Goal: Use online tool/utility: Utilize a website feature to perform a specific function

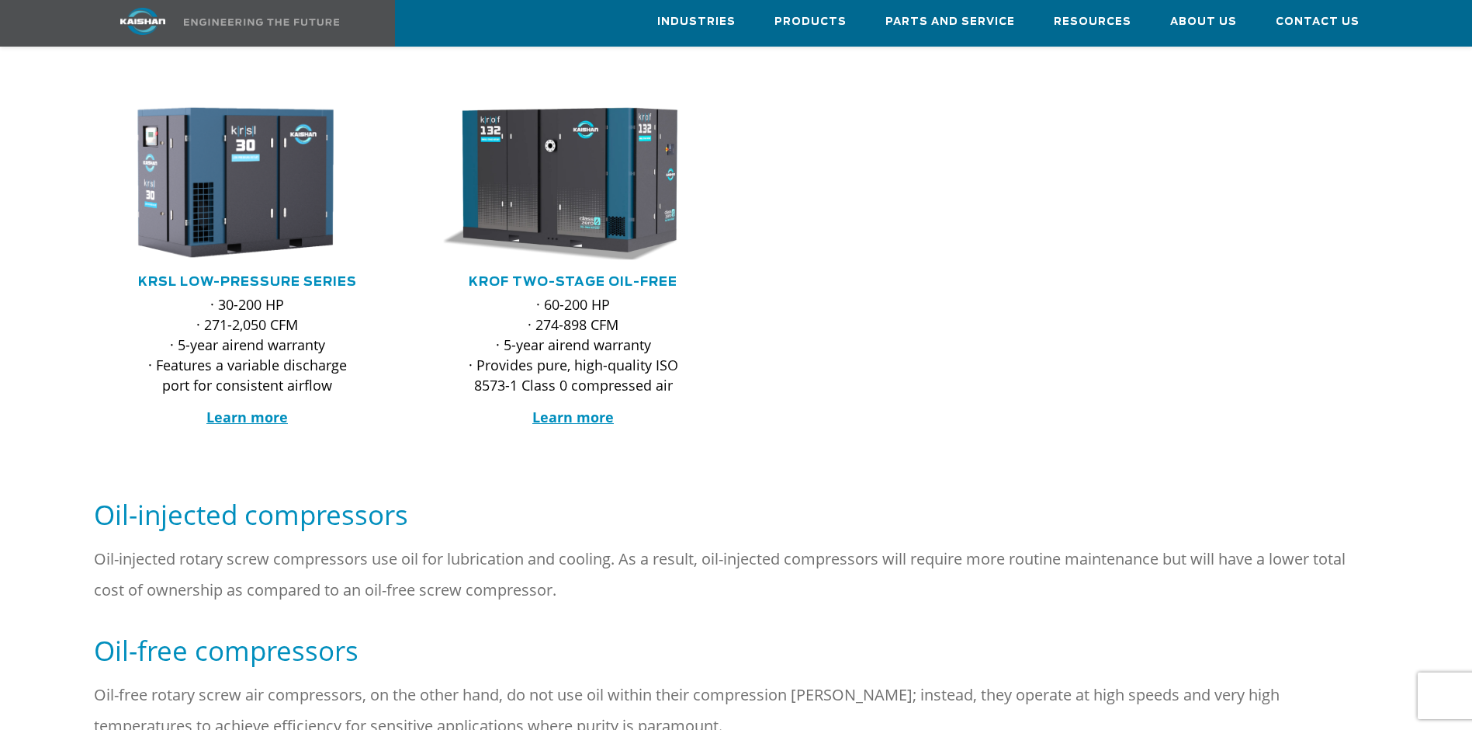
scroll to position [484, 0]
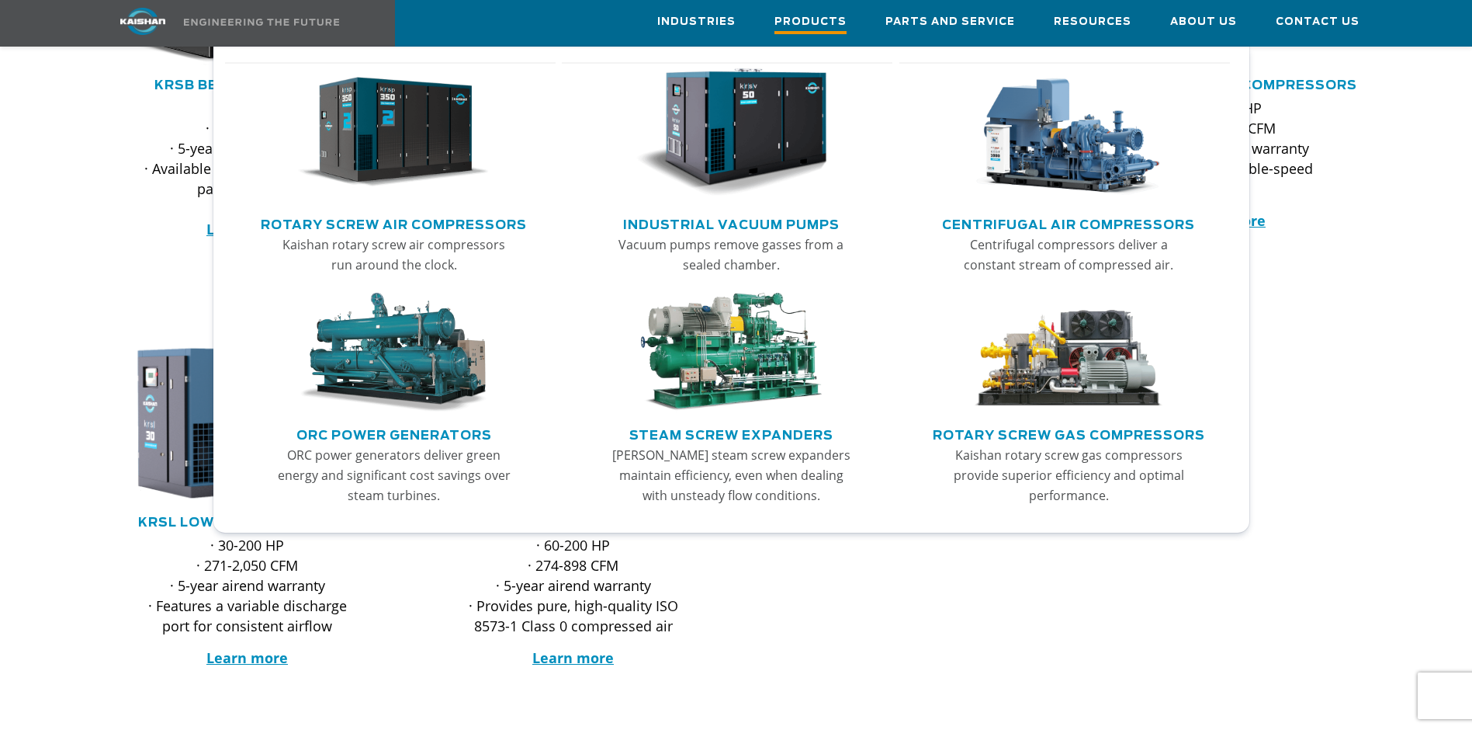
click at [797, 36] on link "Products" at bounding box center [811, 23] width 72 height 45
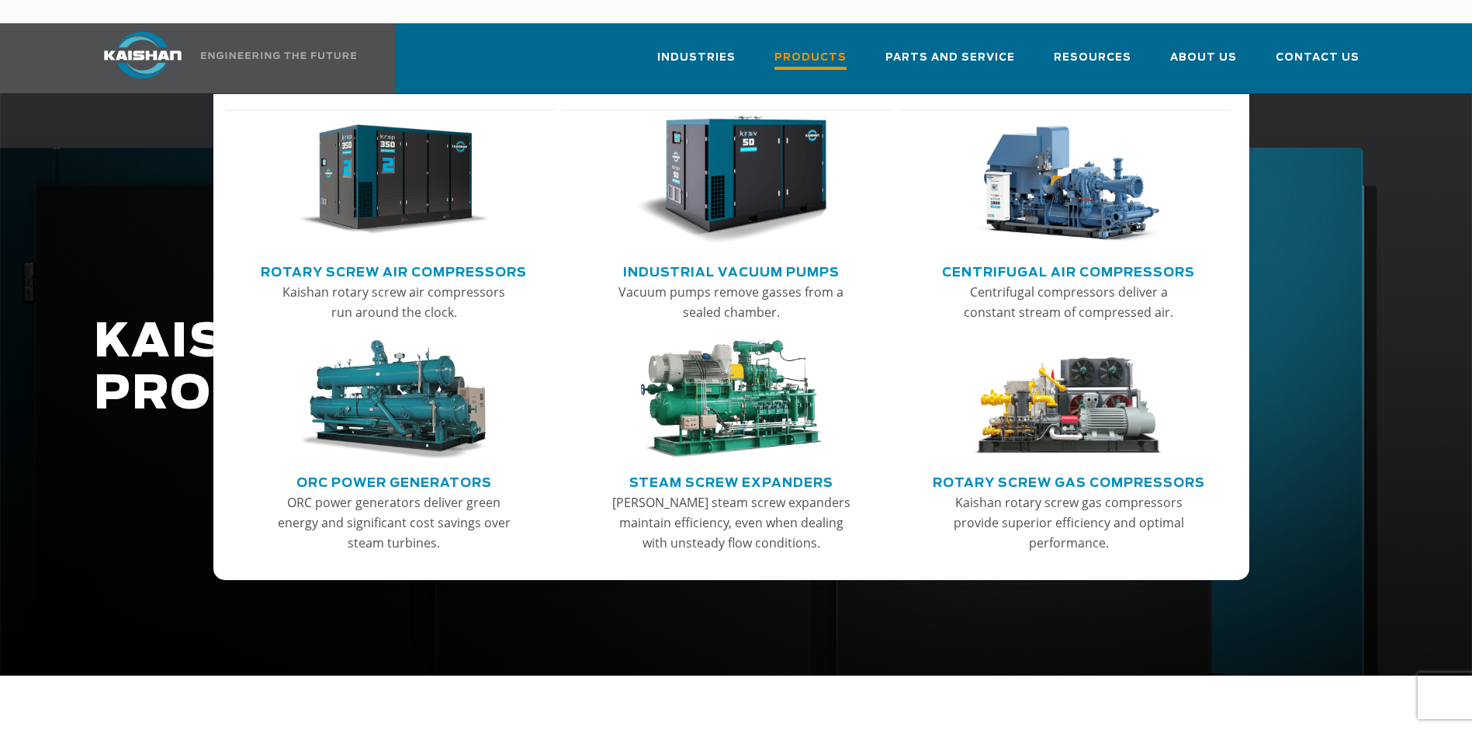
click at [817, 51] on link "Products" at bounding box center [811, 65] width 72 height 56
click at [1018, 258] on link "Centrifugal Air Compressors" at bounding box center [1068, 269] width 253 height 23
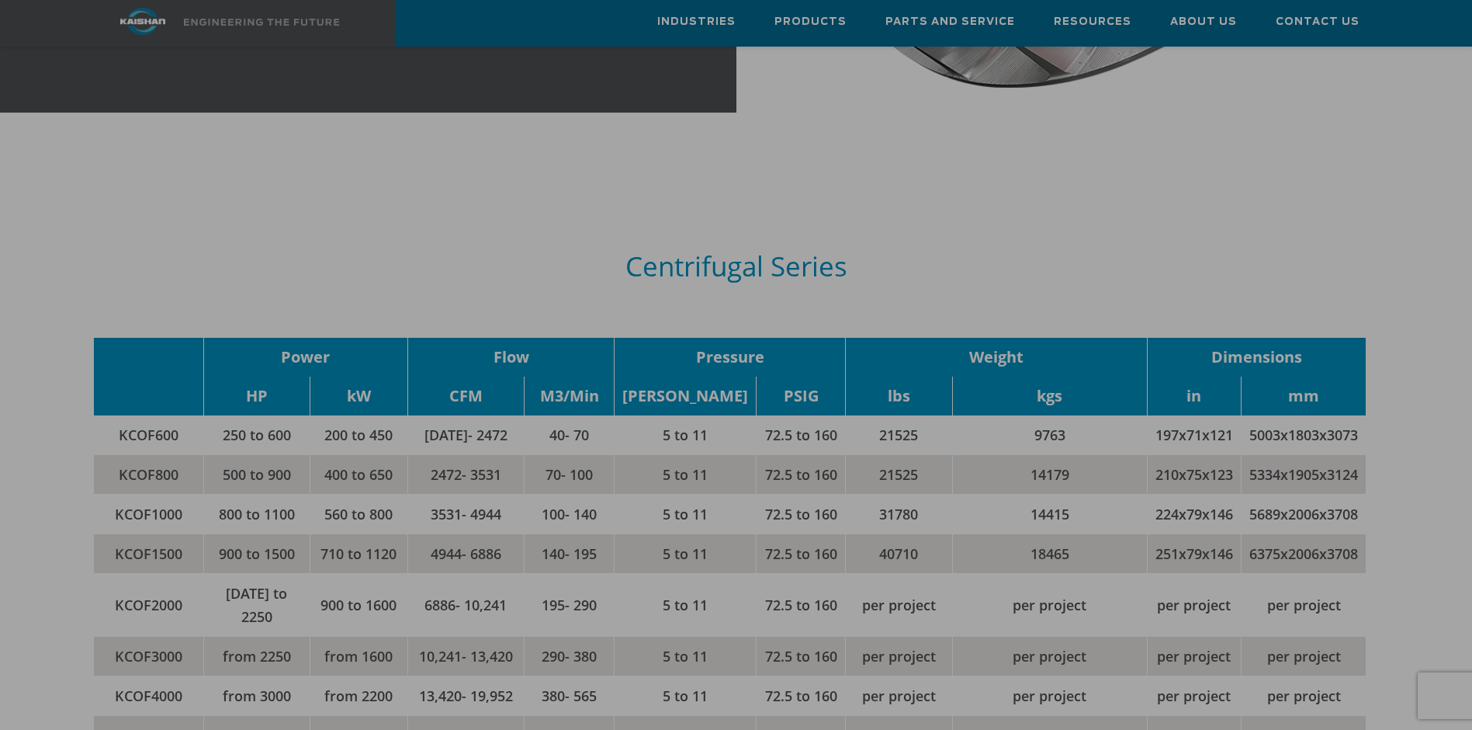
scroll to position [1940, 0]
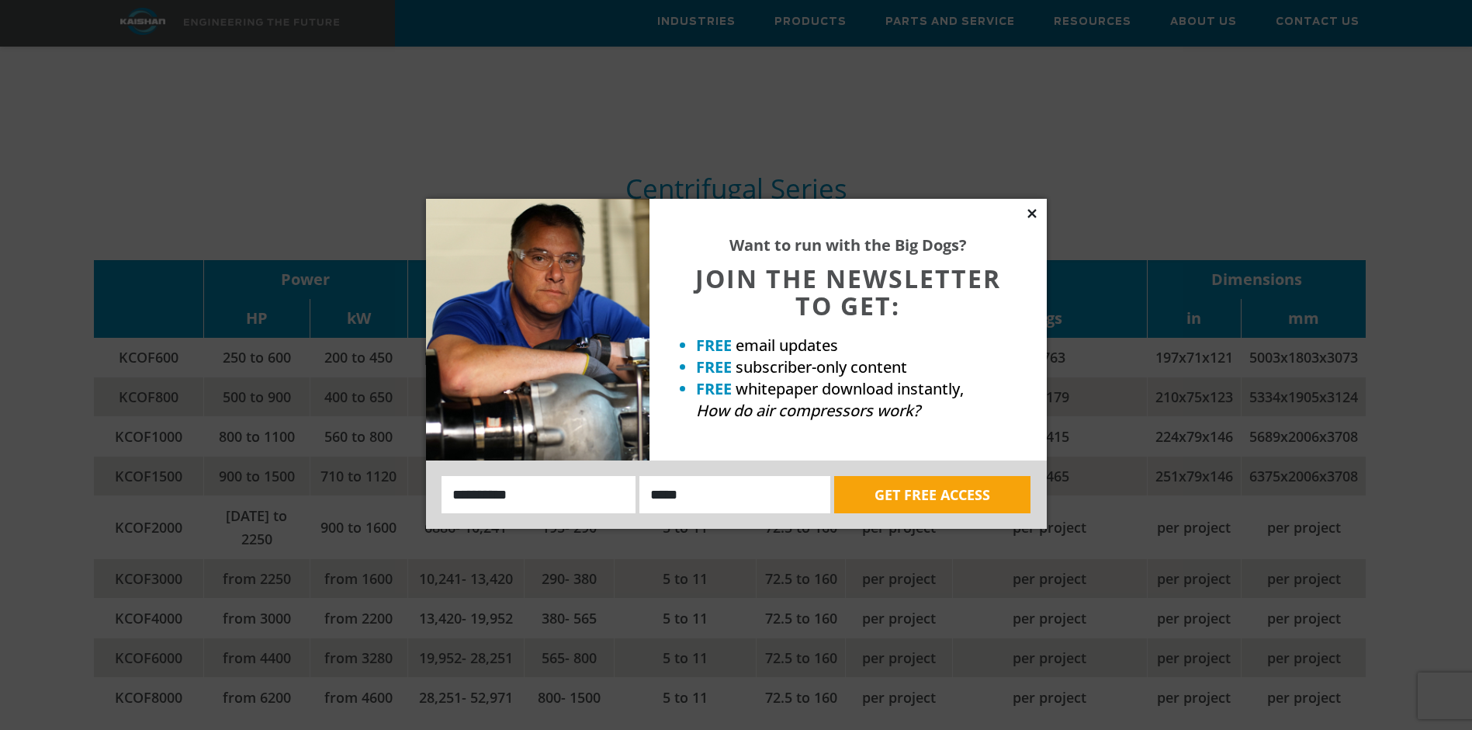
click at [1028, 213] on icon at bounding box center [1032, 213] width 14 height 14
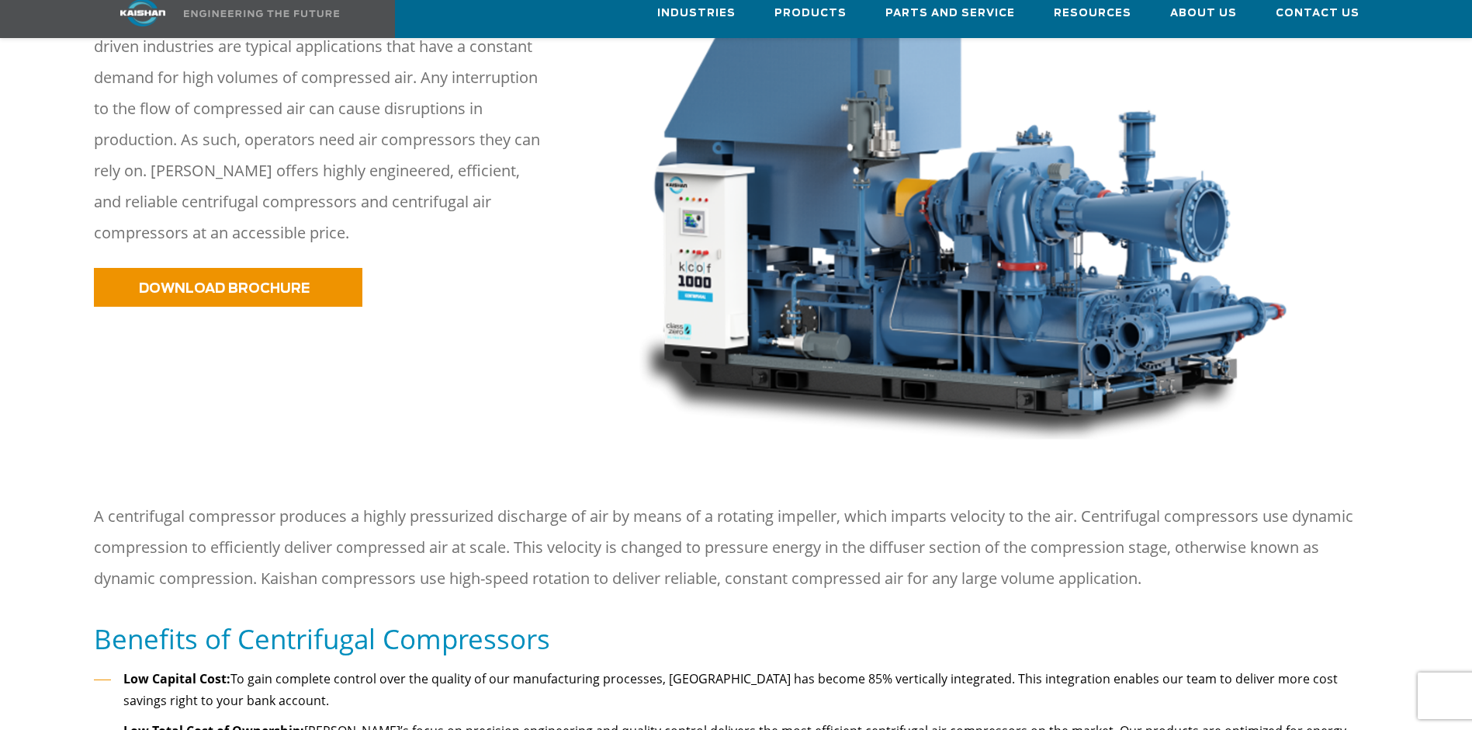
scroll to position [776, 0]
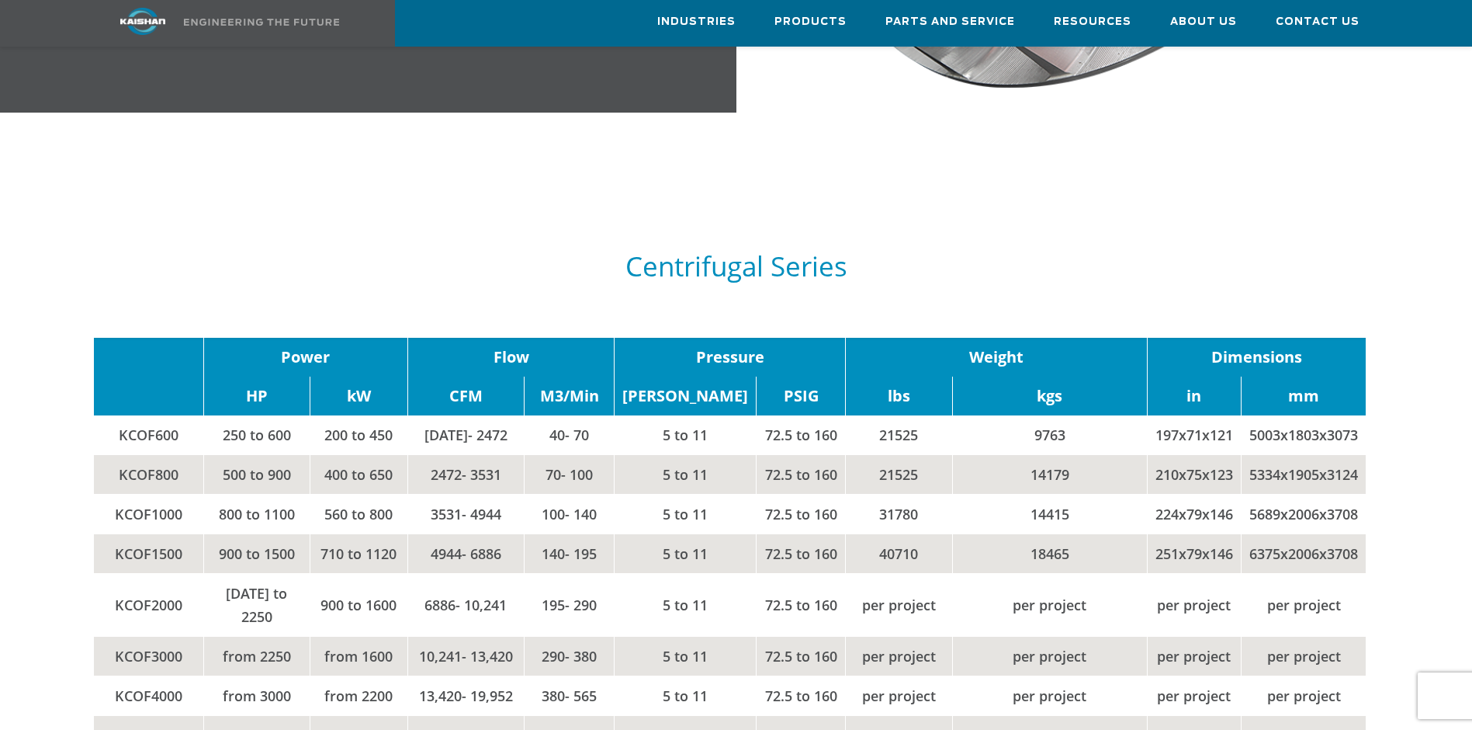
click at [581, 263] on div "Centrifugal Series" at bounding box center [736, 266] width 1285 height 113
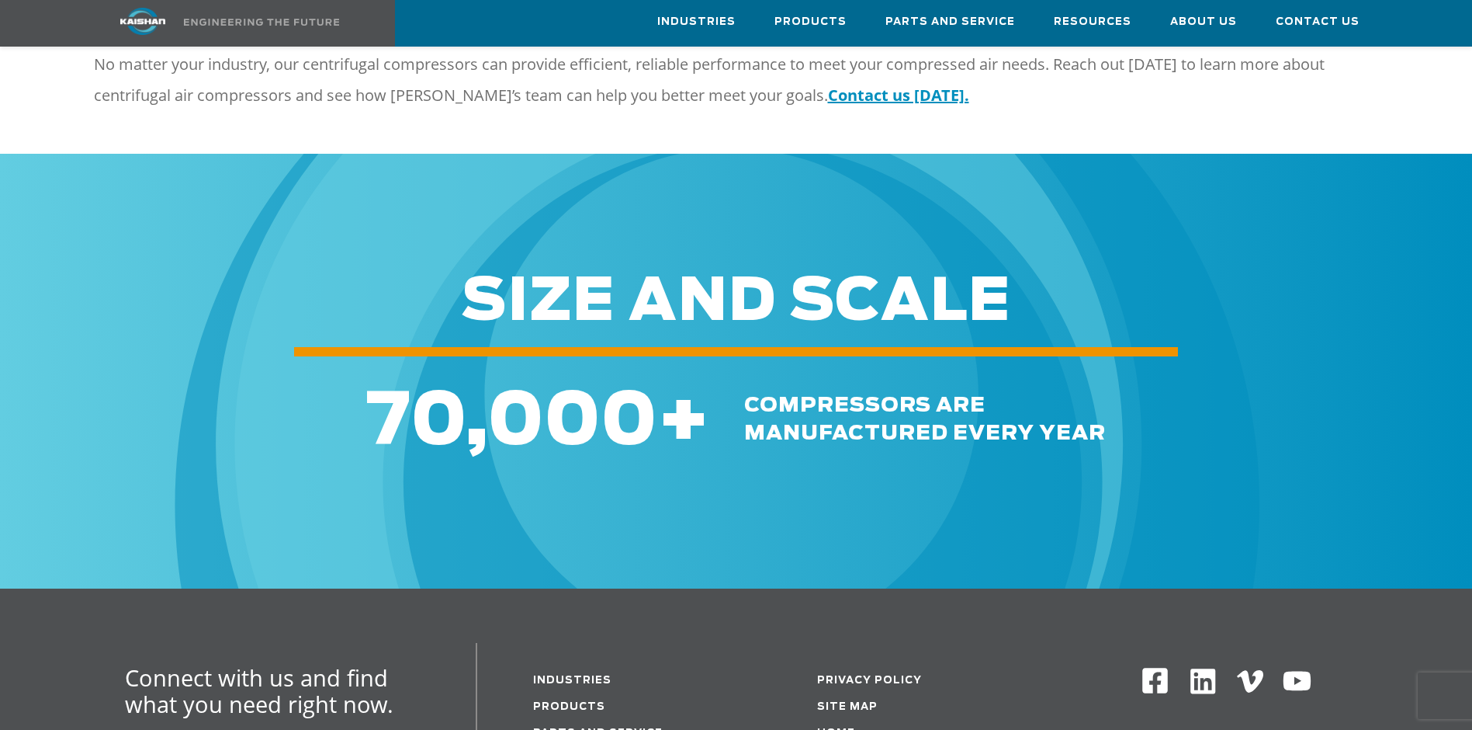
scroll to position [3027, 0]
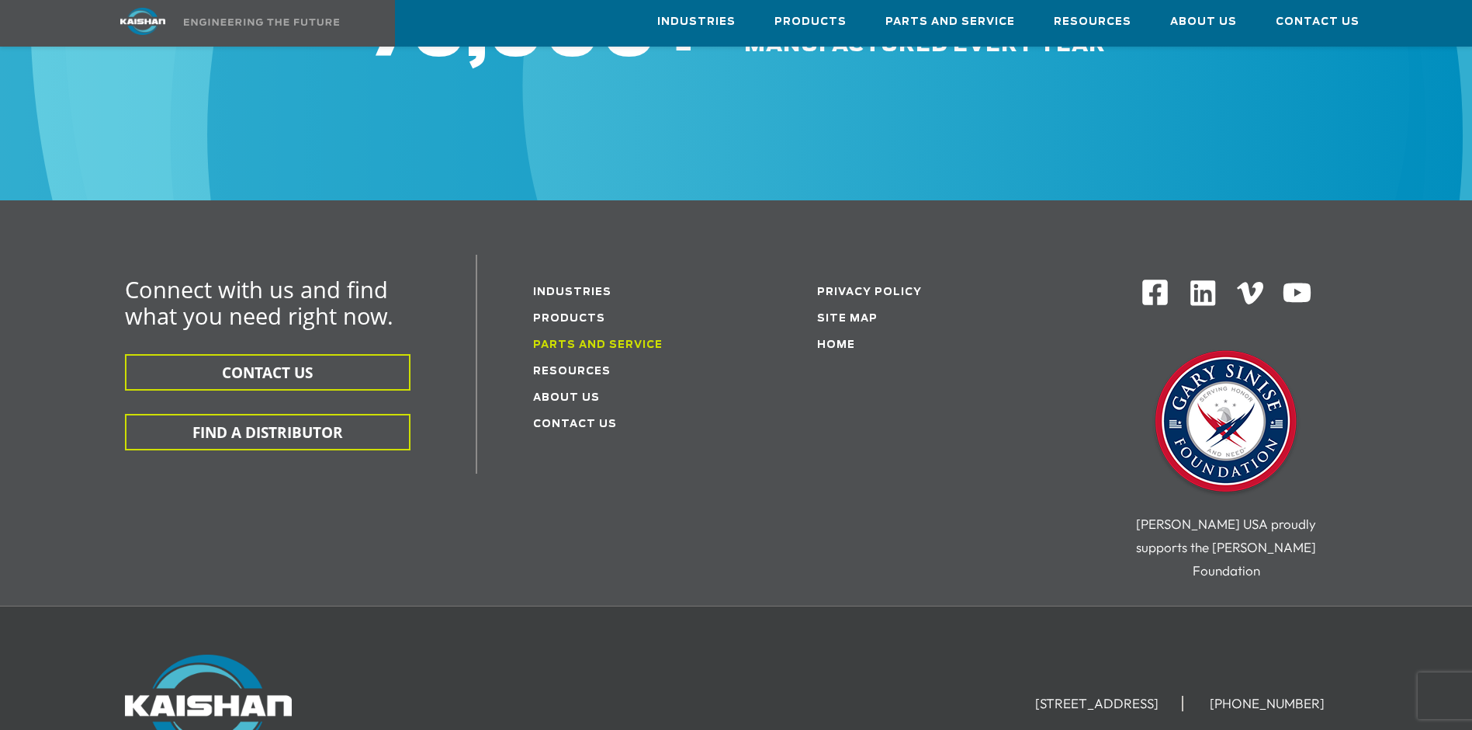
click at [569, 340] on link "Parts and service" at bounding box center [598, 345] width 130 height 10
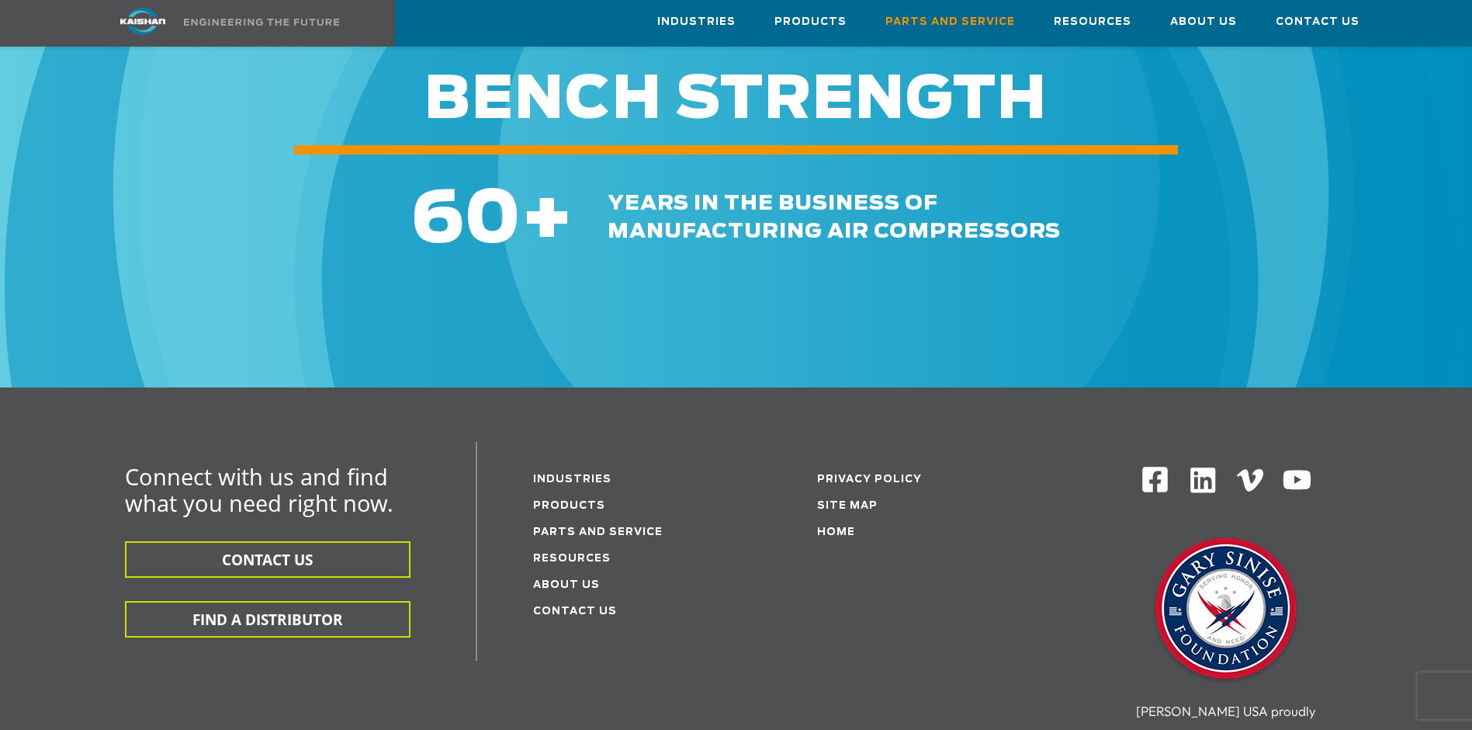
scroll to position [2018, 0]
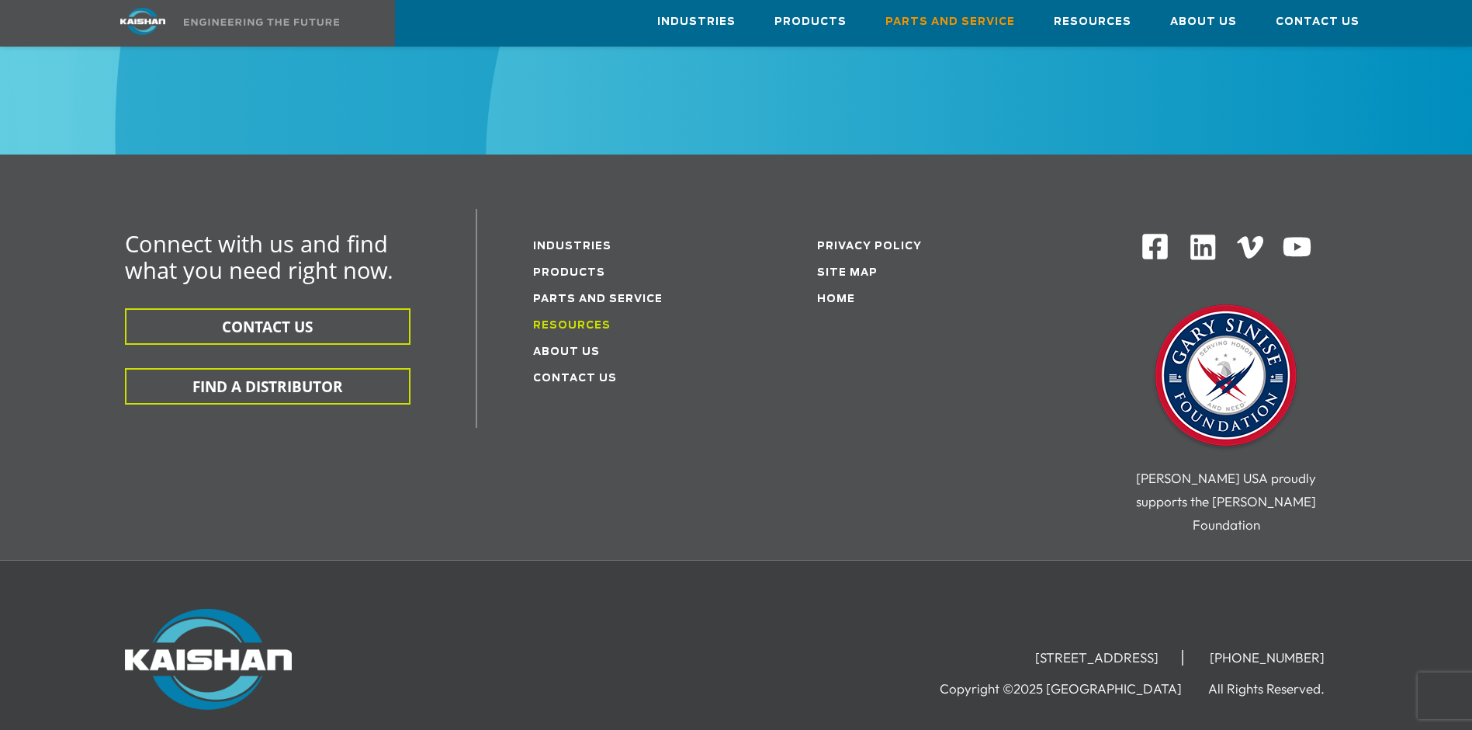
click at [573, 321] on link "Resources" at bounding box center [572, 326] width 78 height 10
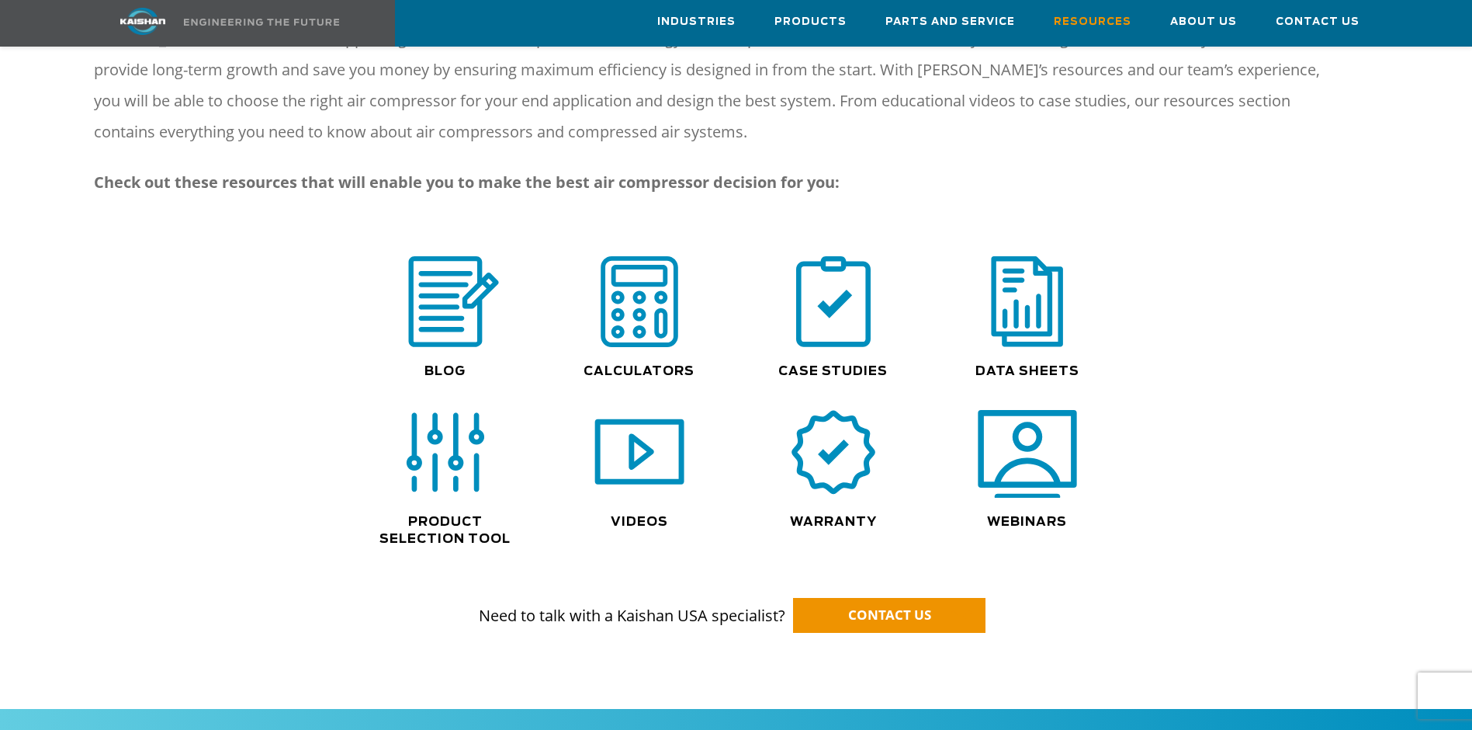
scroll to position [1009, 0]
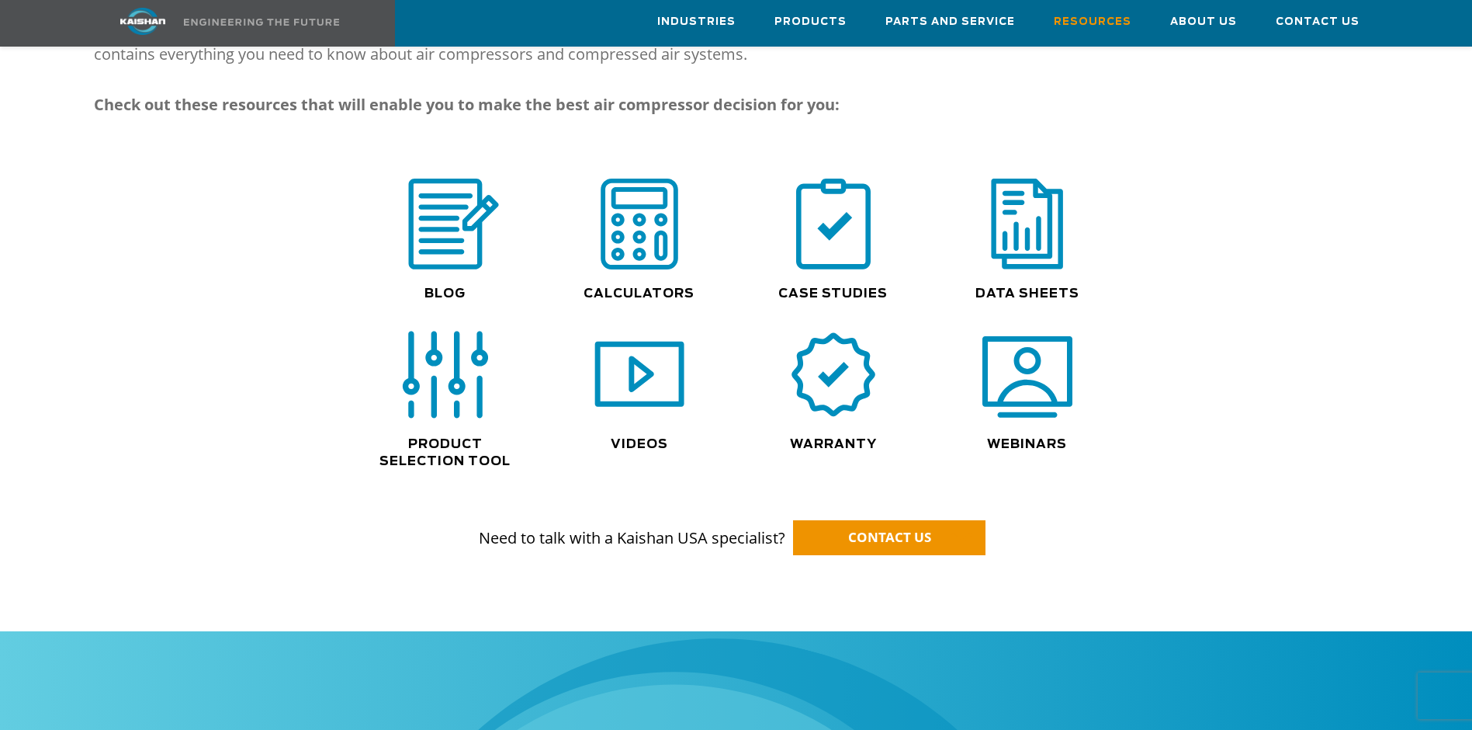
click at [479, 371] on img at bounding box center [445, 375] width 99 height 100
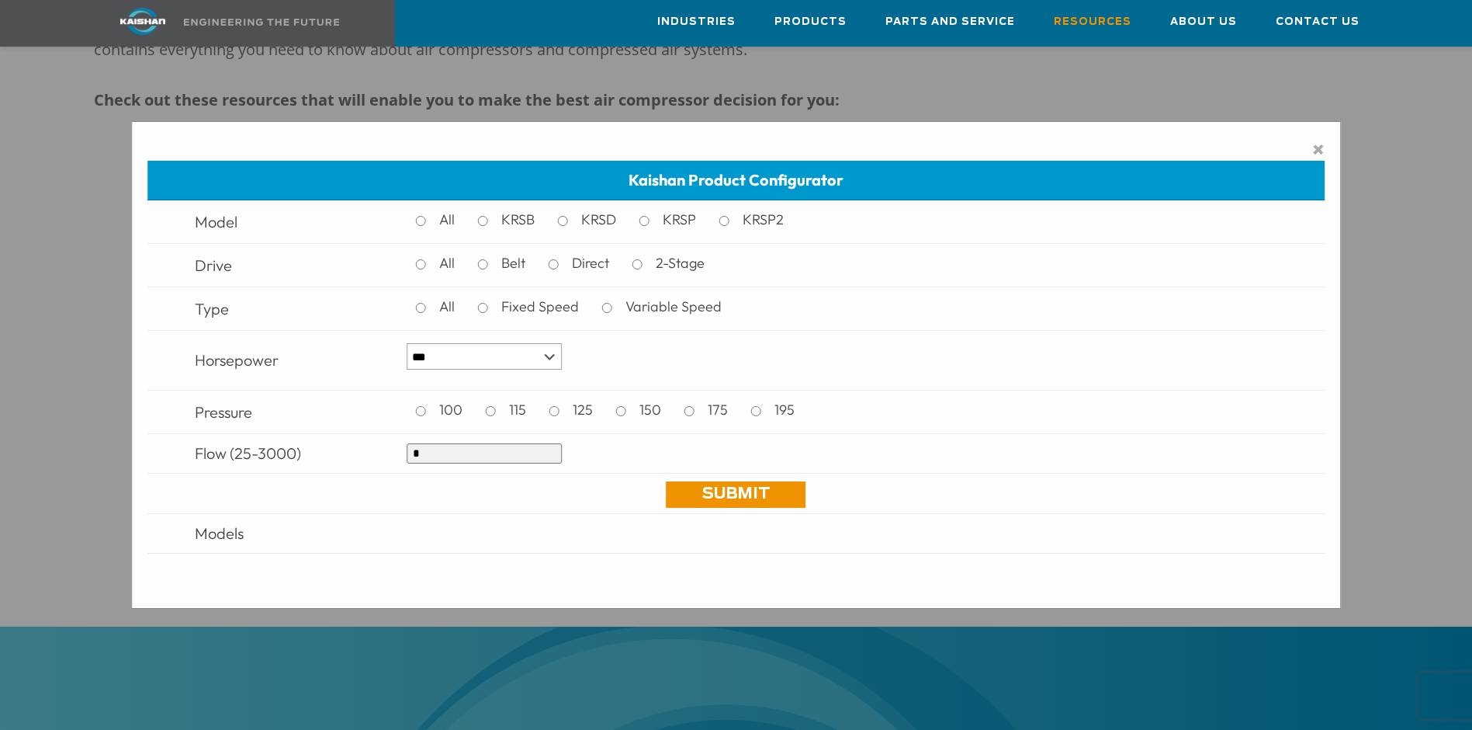
scroll to position [1242, 0]
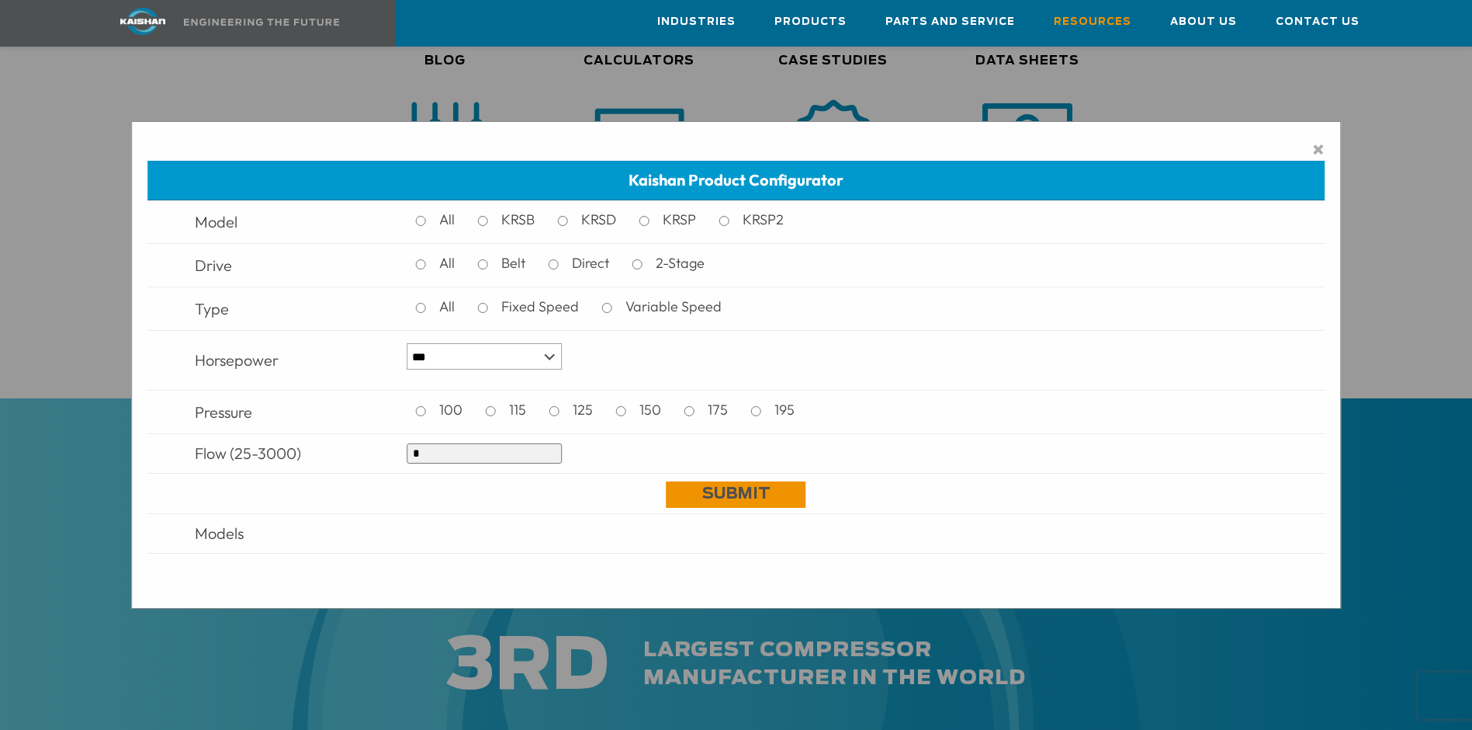
click at [730, 494] on link "Submit" at bounding box center [737, 494] width 140 height 26
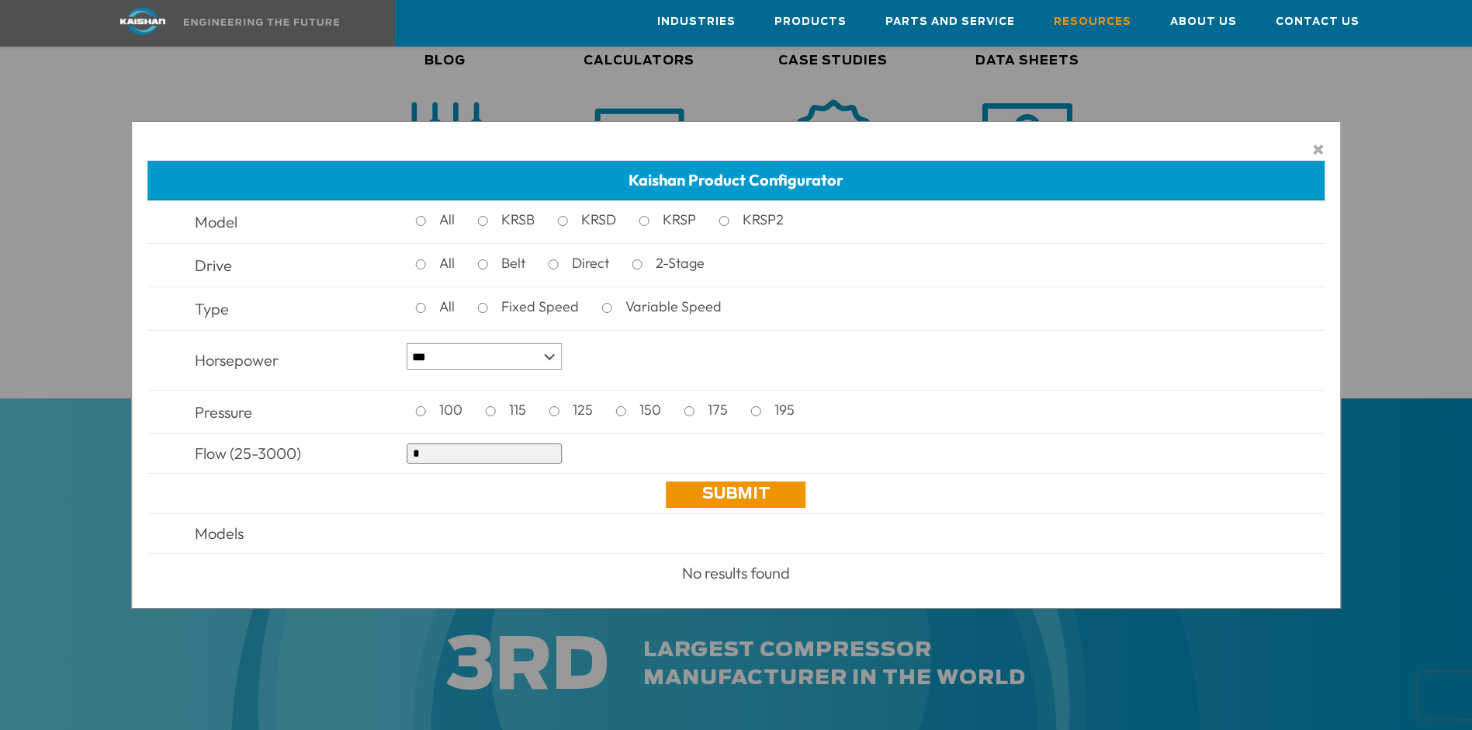
click at [446, 459] on input "*" at bounding box center [484, 453] width 155 height 20
click at [425, 457] on input "*" at bounding box center [484, 453] width 155 height 20
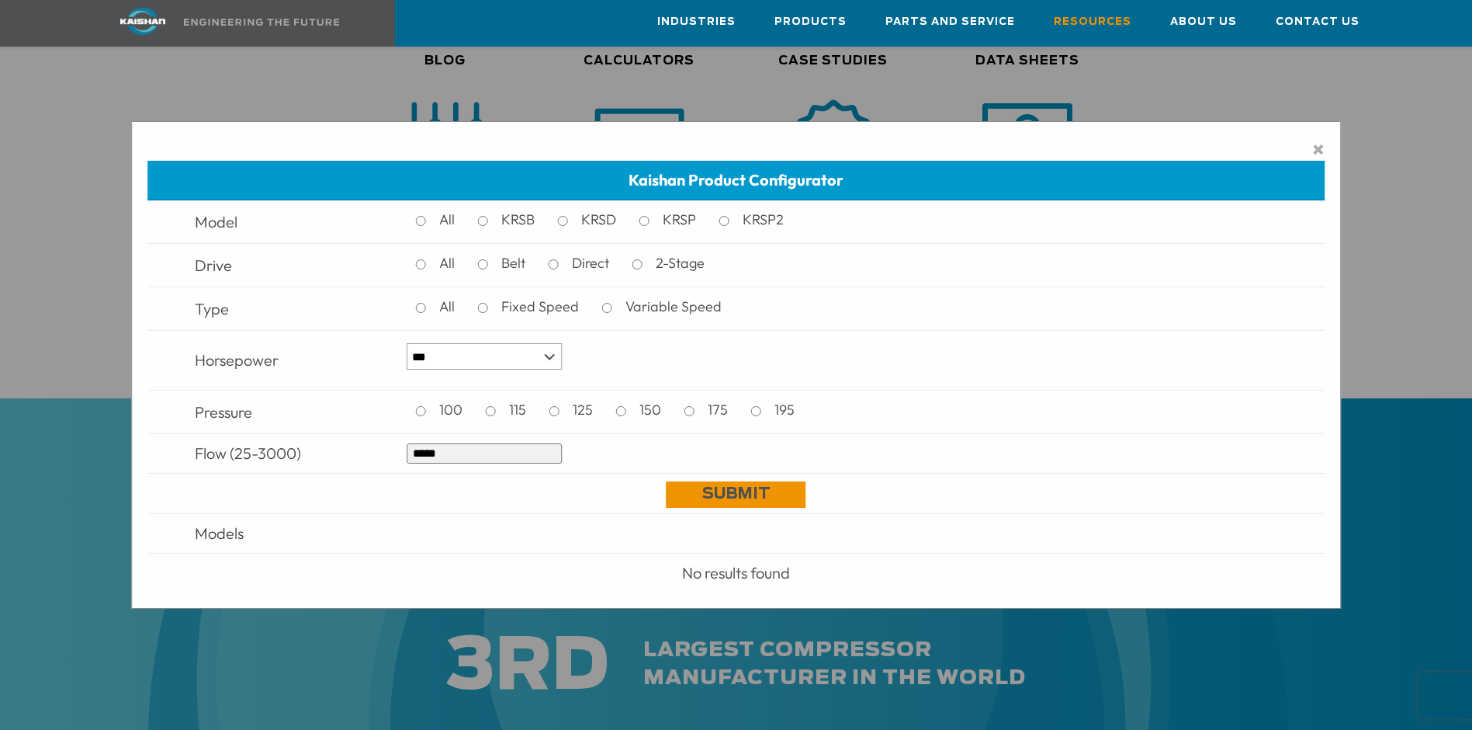
type input "*****"
click at [715, 483] on link "Submit" at bounding box center [737, 494] width 140 height 26
drag, startPoint x: 523, startPoint y: 445, endPoint x: 428, endPoint y: 459, distance: 96.6
click at [274, 477] on tbody "Model All KRSB KRSD KRSP KRSP2 Drive All Belt Direct 2-Stage Type All Fixed Spe…" at bounding box center [736, 396] width 1178 height 393
click at [765, 497] on link "Submit" at bounding box center [737, 494] width 140 height 26
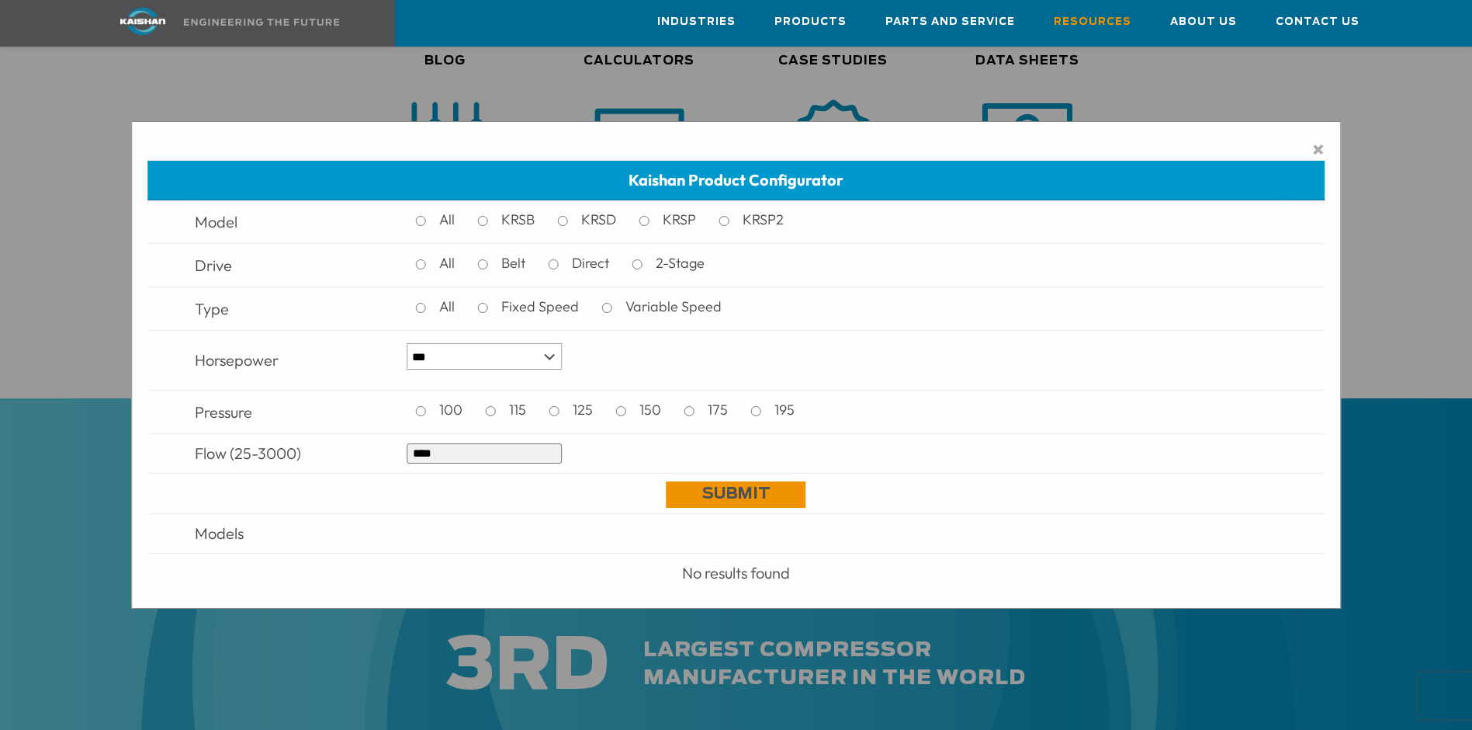
click at [707, 491] on link "Submit" at bounding box center [737, 494] width 140 height 26
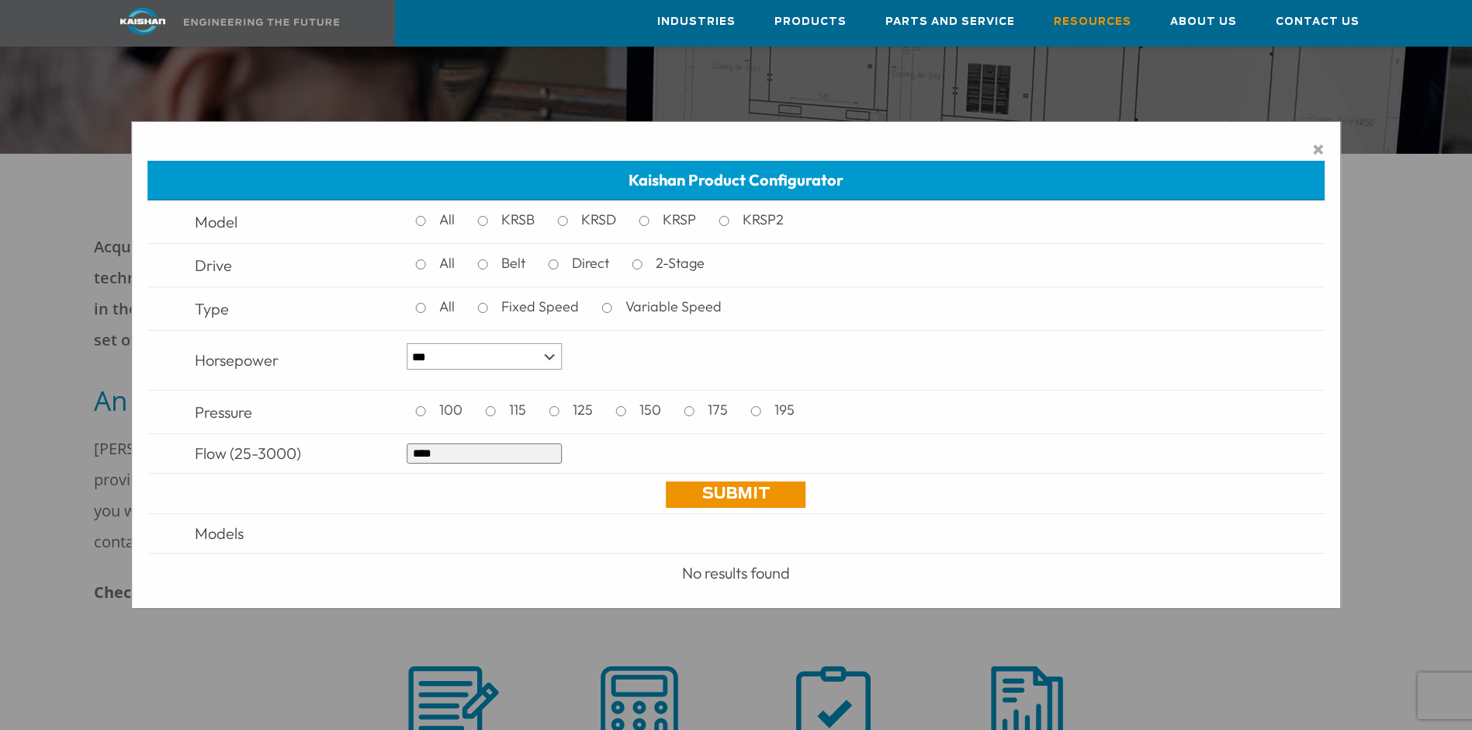
scroll to position [388, 0]
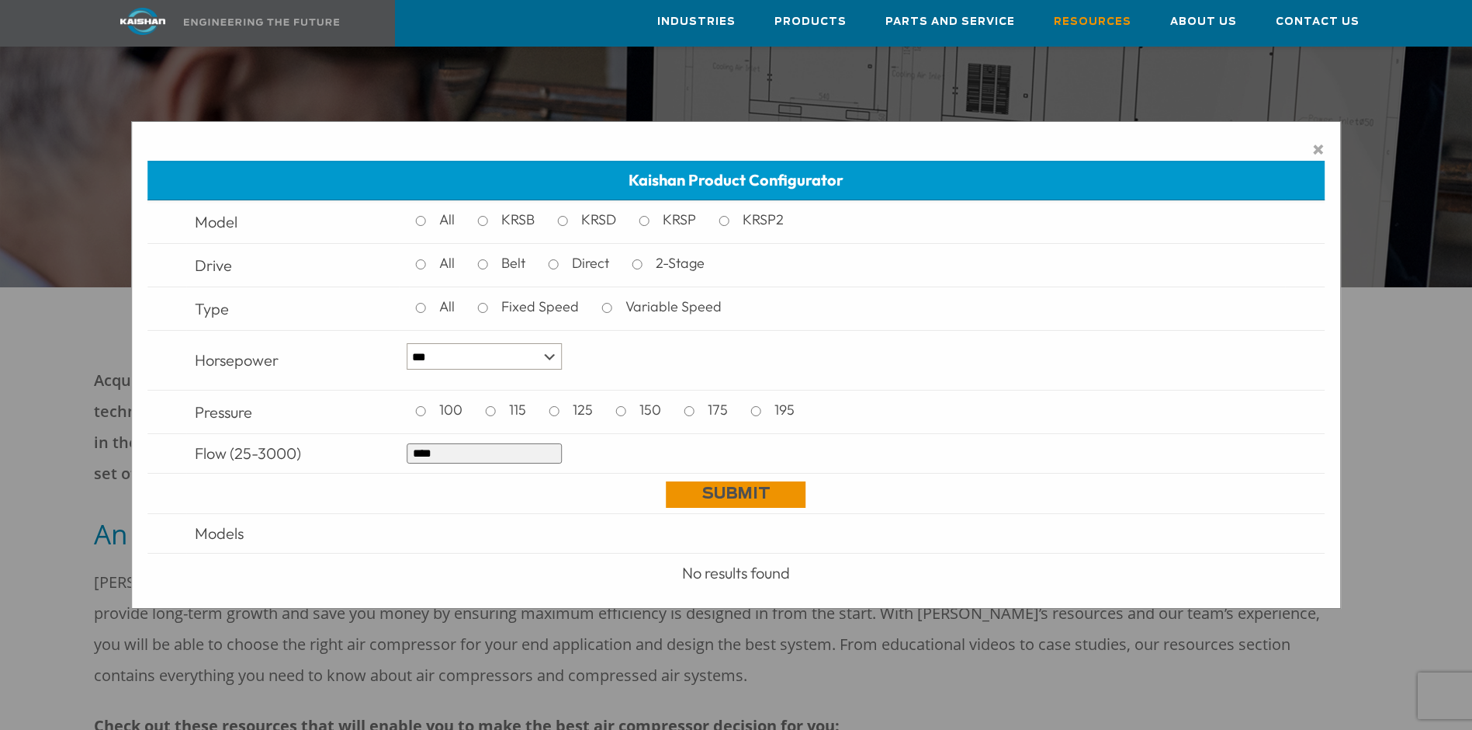
click at [762, 486] on link "Submit" at bounding box center [737, 494] width 140 height 26
click at [737, 487] on link "Submit" at bounding box center [737, 494] width 140 height 26
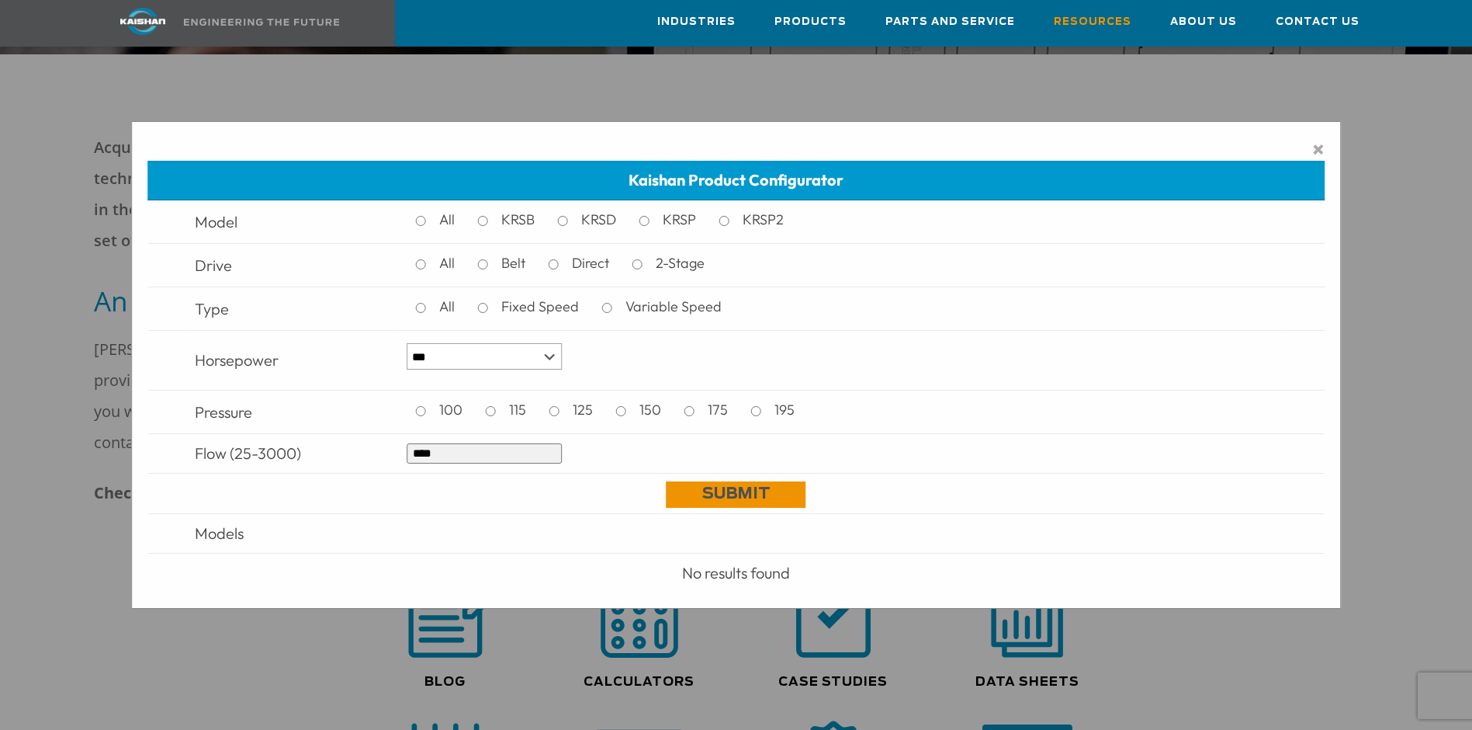
click at [744, 506] on link "Submit" at bounding box center [737, 494] width 140 height 26
click at [491, 443] on input "****" at bounding box center [484, 453] width 155 height 20
type input "****"
click at [760, 493] on link "Submit" at bounding box center [737, 494] width 140 height 26
click at [737, 494] on link "Submit" at bounding box center [737, 494] width 140 height 26
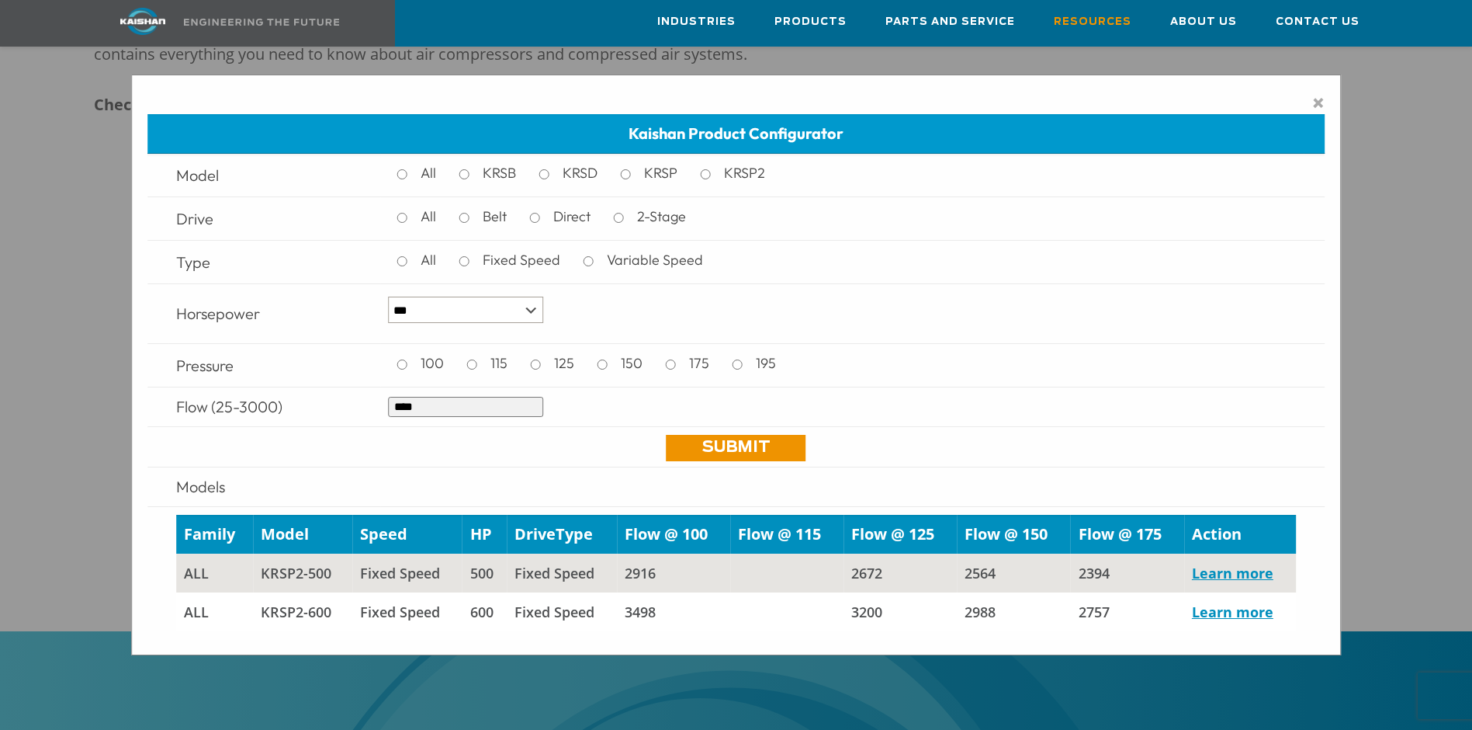
scroll to position [931, 0]
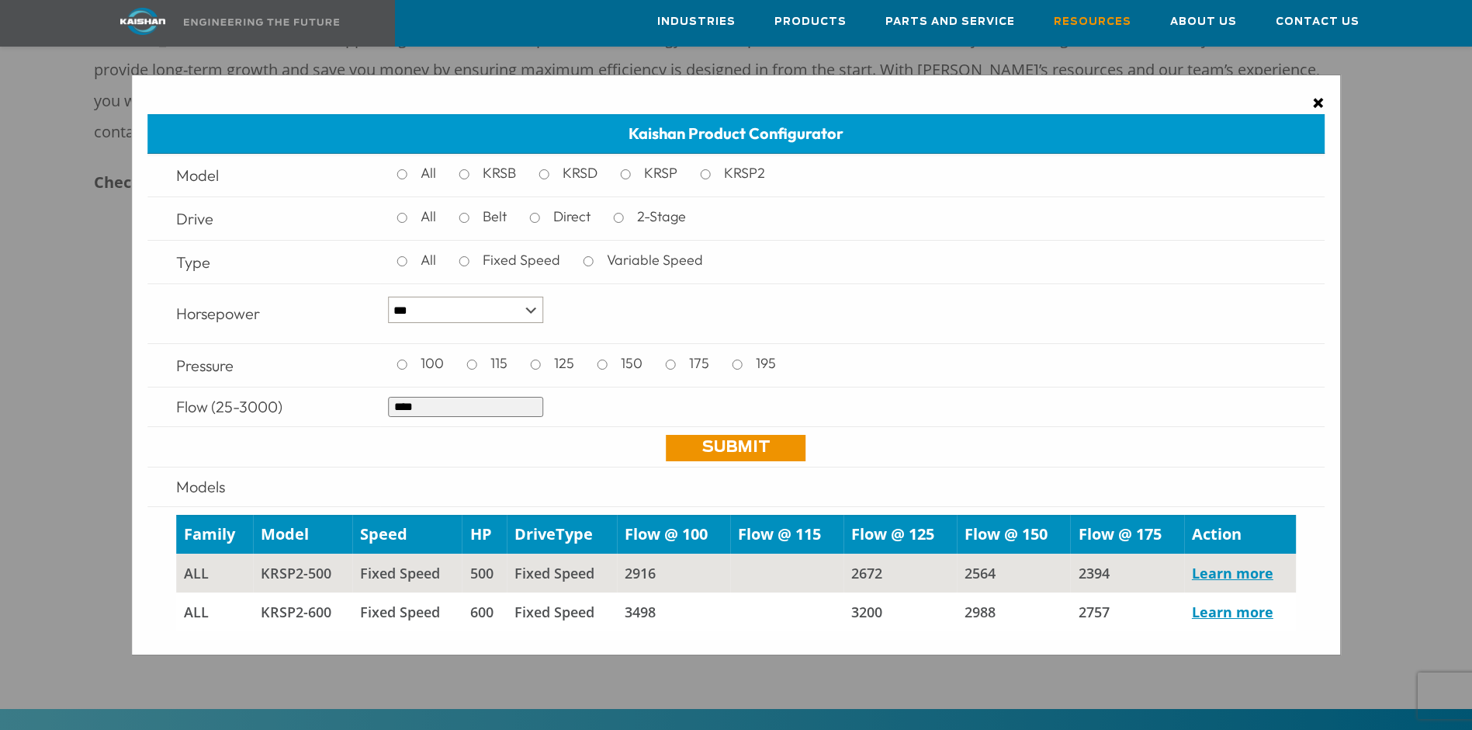
click at [1323, 96] on span "×" at bounding box center [1318, 102] width 12 height 23
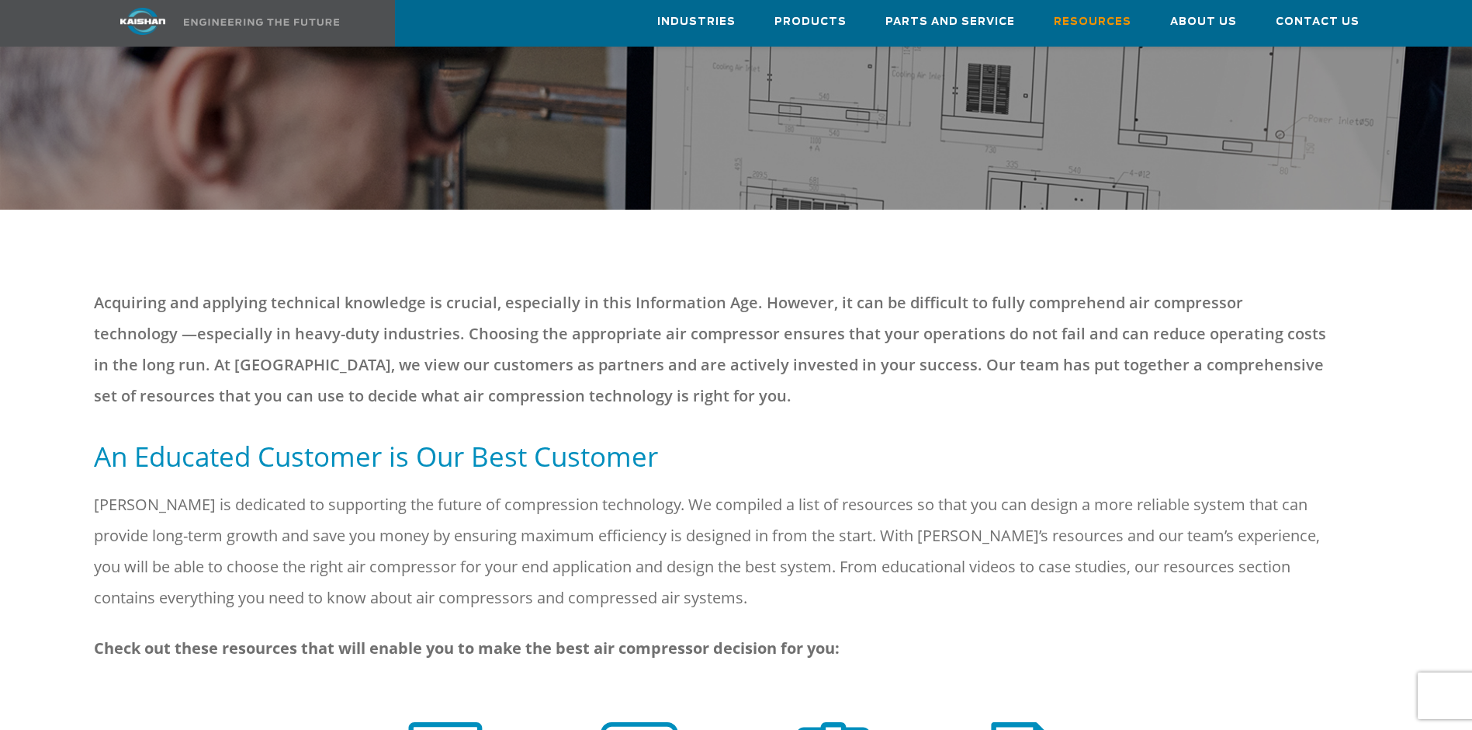
scroll to position [0, 0]
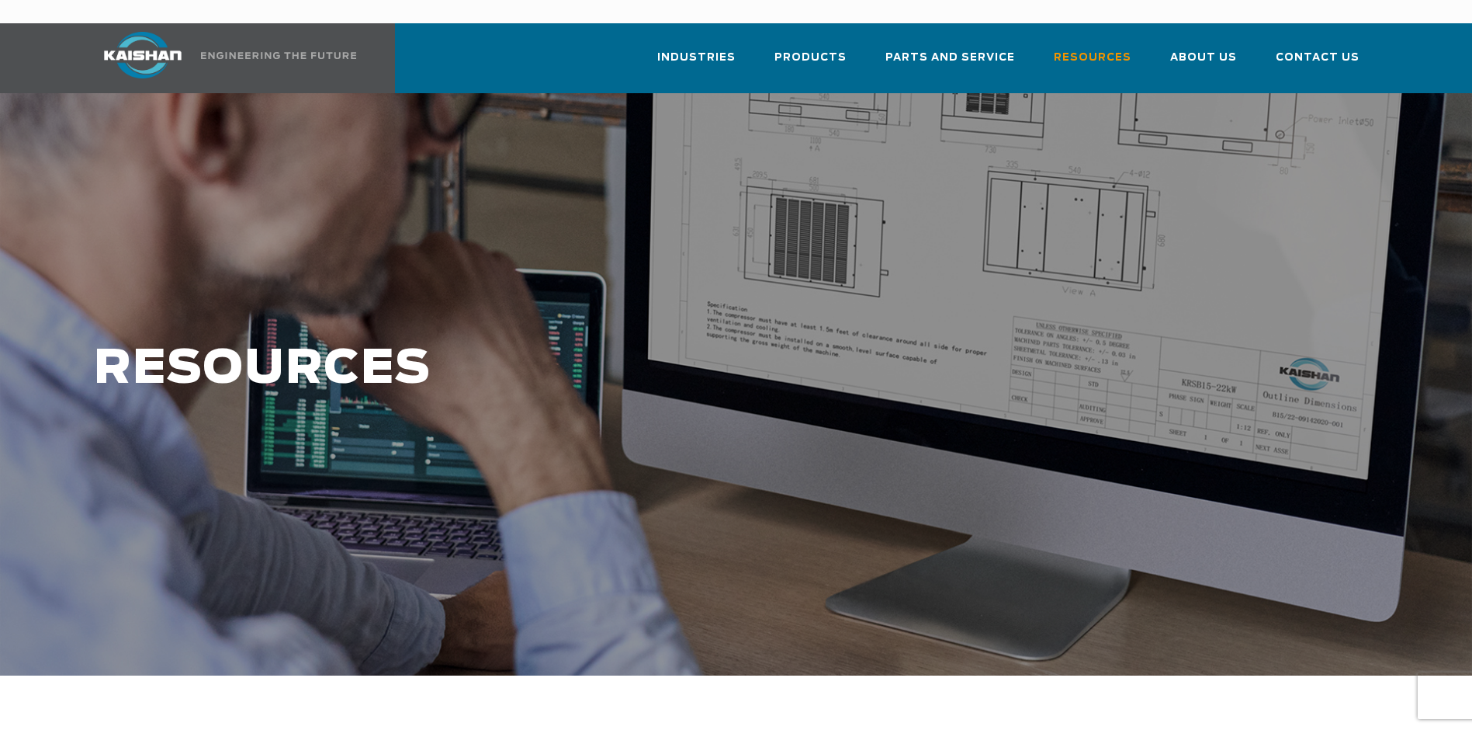
click at [103, 48] on img at bounding box center [143, 55] width 116 height 47
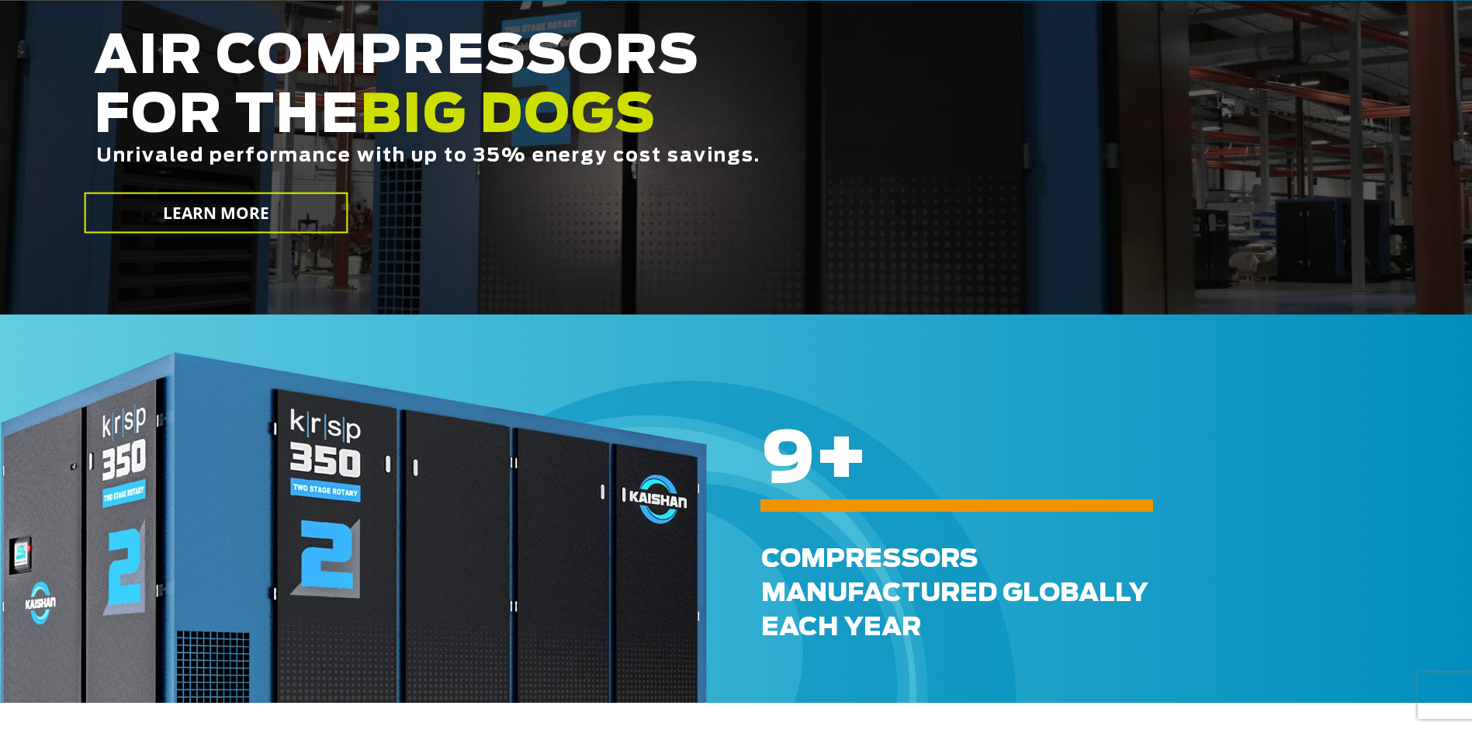
scroll to position [388, 0]
